Goal: Task Accomplishment & Management: Manage account settings

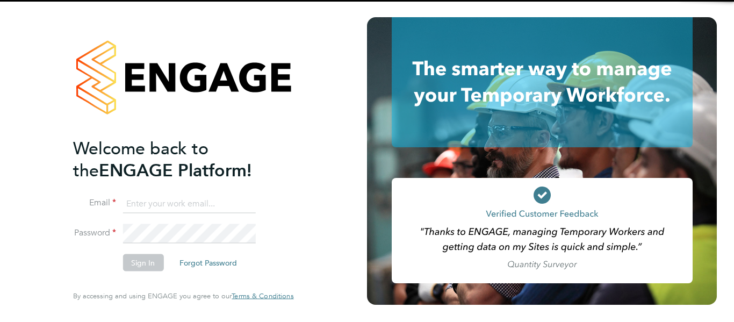
click at [201, 199] on input at bounding box center [189, 203] width 133 height 19
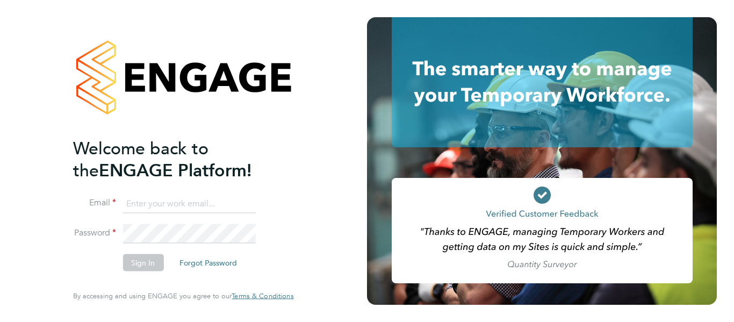
type input "rosylea.clark@uk.g4s.com"
click at [201, 260] on button "Forgot Password" at bounding box center [208, 262] width 75 height 17
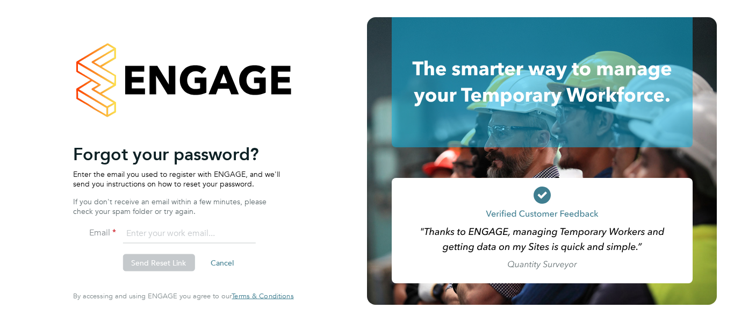
click at [201, 228] on input "email" at bounding box center [189, 233] width 133 height 19
type input "rosylea.clark@uk.g4s.com"
click at [162, 261] on button "Send Reset Link" at bounding box center [159, 262] width 72 height 17
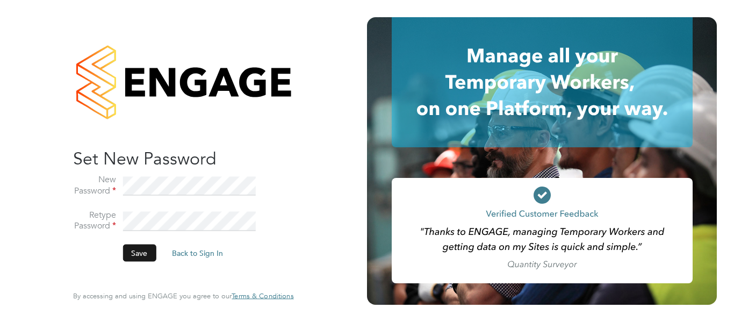
click at [146, 253] on button "Save" at bounding box center [139, 253] width 33 height 17
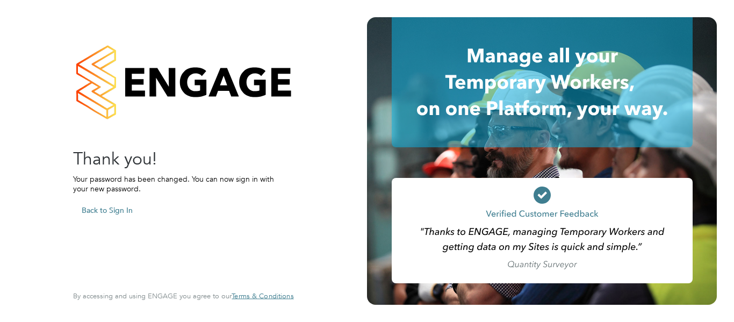
click at [124, 210] on button "Back to Sign In" at bounding box center [107, 210] width 68 height 17
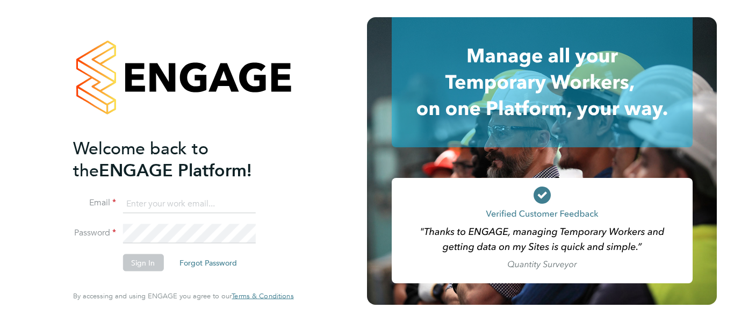
click at [124, 210] on input at bounding box center [189, 203] width 133 height 19
type input "rosylea.clark@uk.g4s.com"
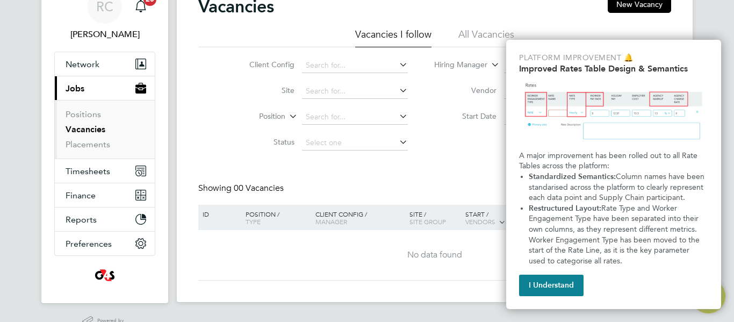
scroll to position [65, 0]
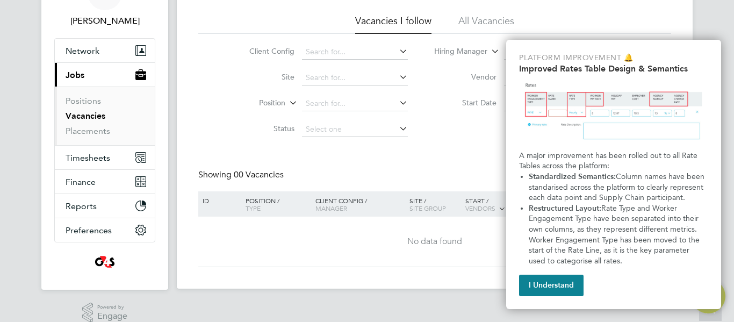
click at [381, 167] on div "Vacancies New Vacancy Vacancies I follow All Vacancies Client Config Site Posit…" at bounding box center [434, 124] width 473 height 285
click at [531, 283] on button "I Understand" at bounding box center [551, 286] width 65 height 22
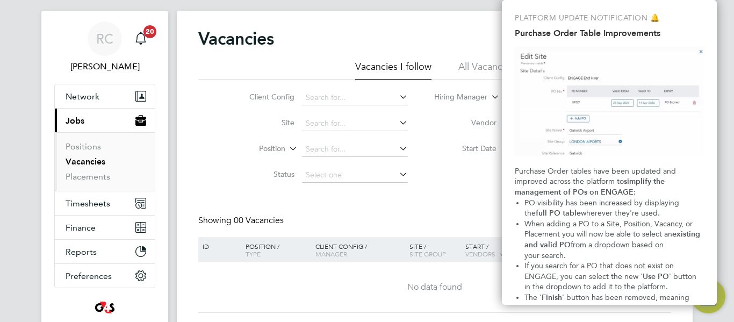
scroll to position [67, 0]
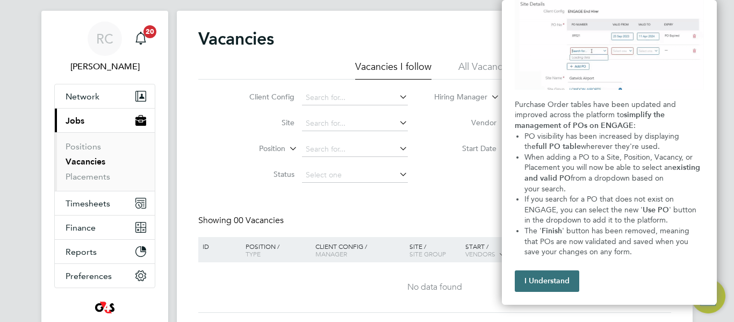
click at [544, 275] on button "I Understand" at bounding box center [547, 281] width 65 height 22
